Goal: Find specific page/section: Find specific page/section

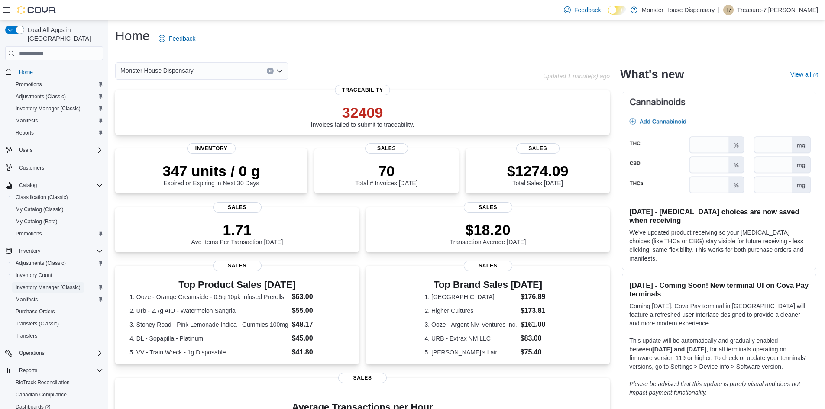
click at [36, 284] on span "Inventory Manager (Classic)" at bounding box center [48, 287] width 65 height 7
